Goal: Task Accomplishment & Management: Use online tool/utility

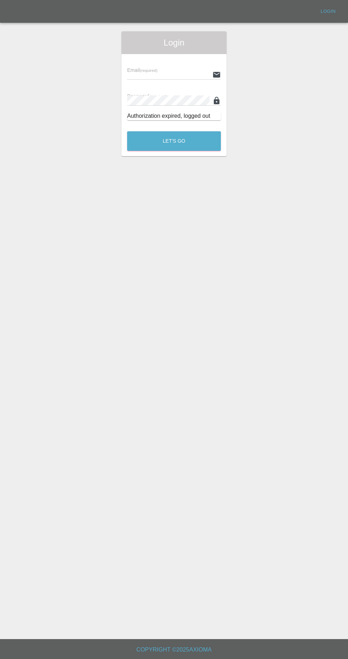
click at [136, 72] on input "text" at bounding box center [168, 74] width 82 height 10
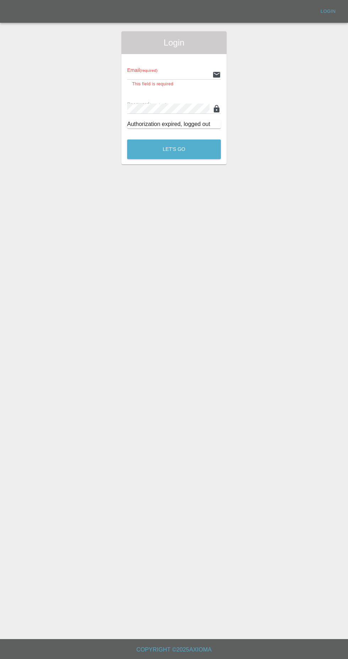
type input "[EMAIL_ADDRESS][DOMAIN_NAME]"
click at [127, 139] on button "Let's Go" at bounding box center [174, 149] width 94 height 20
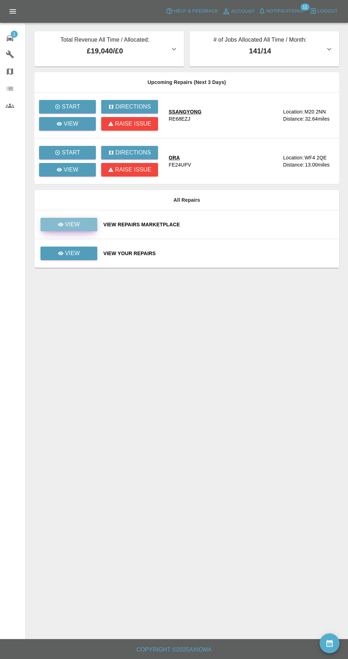
click at [63, 225] on icon at bounding box center [60, 225] width 5 height 4
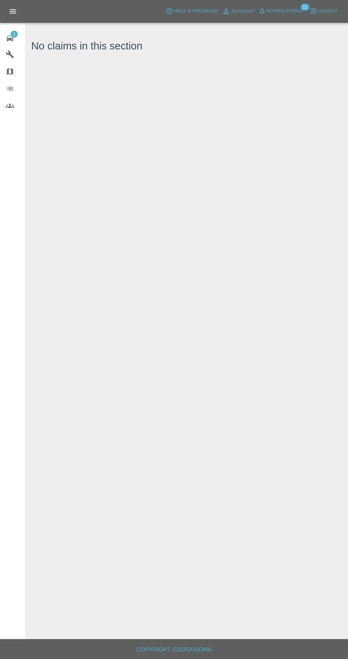
click at [294, 11] on span "Notifications" at bounding box center [285, 11] width 37 height 8
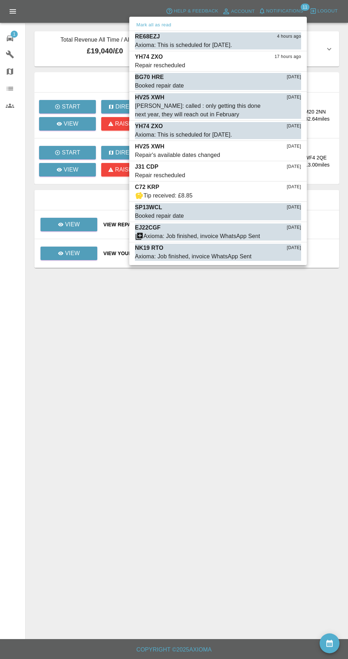
click at [117, 344] on div at bounding box center [174, 329] width 348 height 659
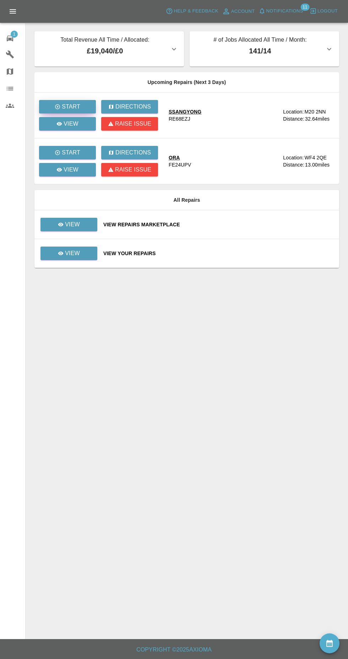
click at [76, 110] on p "Start" at bounding box center [71, 106] width 18 height 9
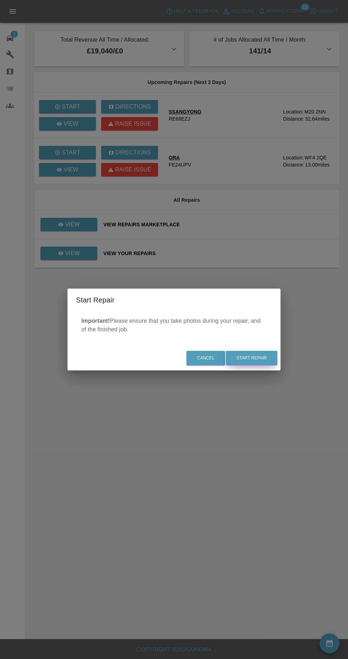
click at [256, 361] on button "Start Repair" at bounding box center [252, 358] width 52 height 15
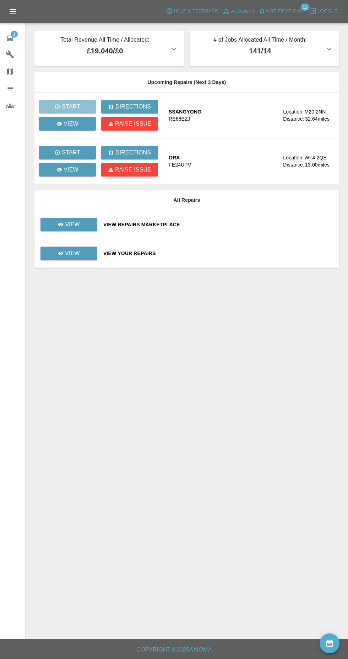
scroll to position [7, 0]
